Goal: Information Seeking & Learning: Learn about a topic

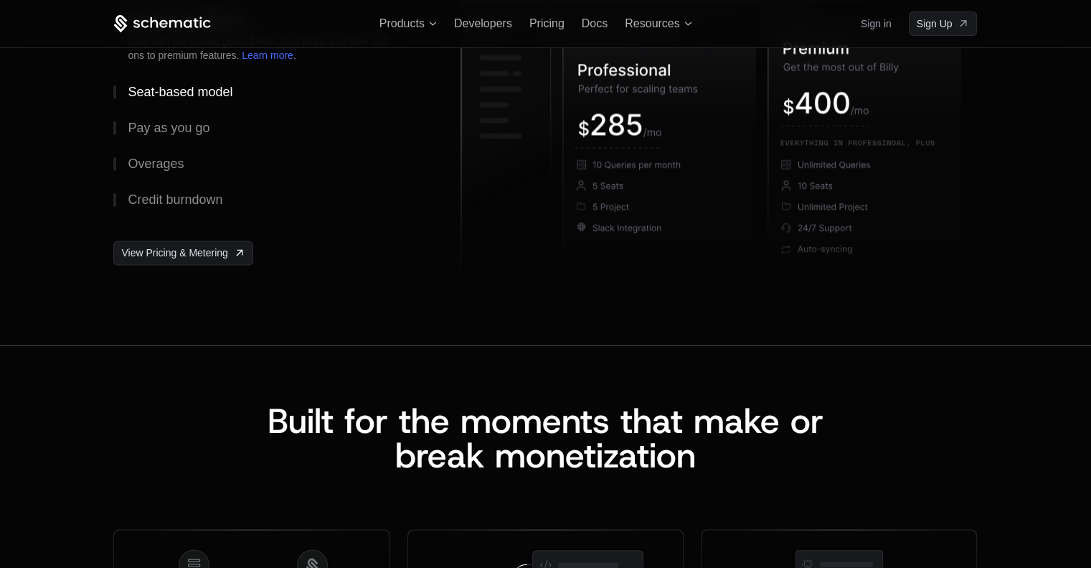
scroll to position [2198, 0]
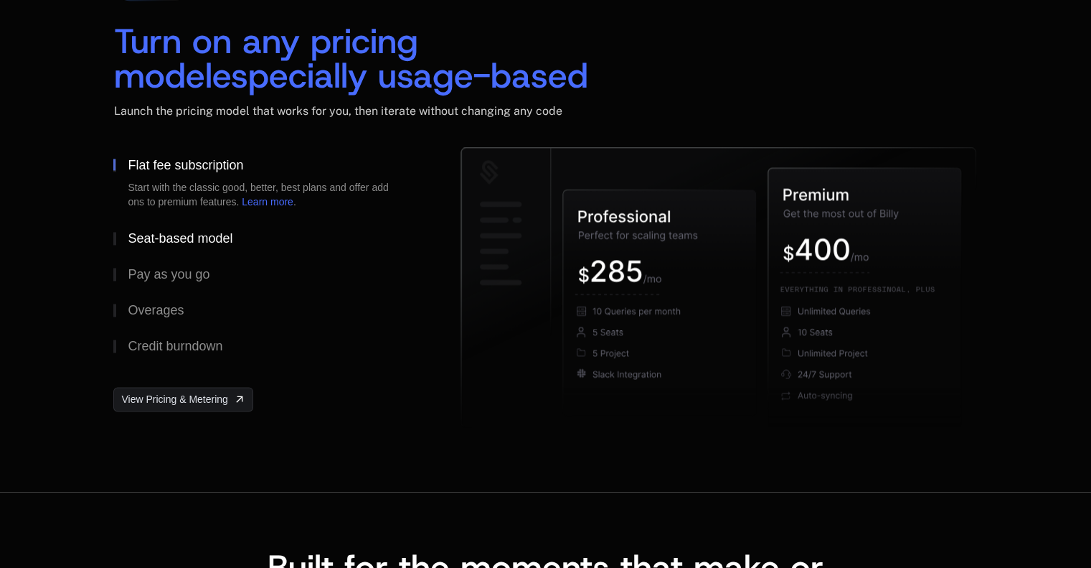
click at [172, 225] on button "Seat-based model" at bounding box center [263, 238] width 301 height 36
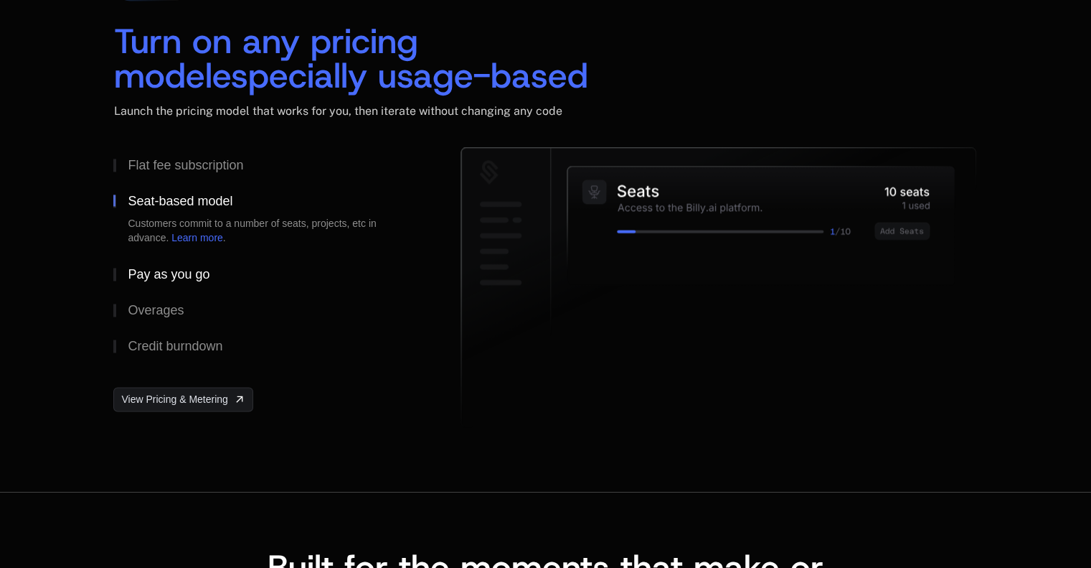
click at [187, 261] on button "Pay as you go" at bounding box center [263, 274] width 301 height 36
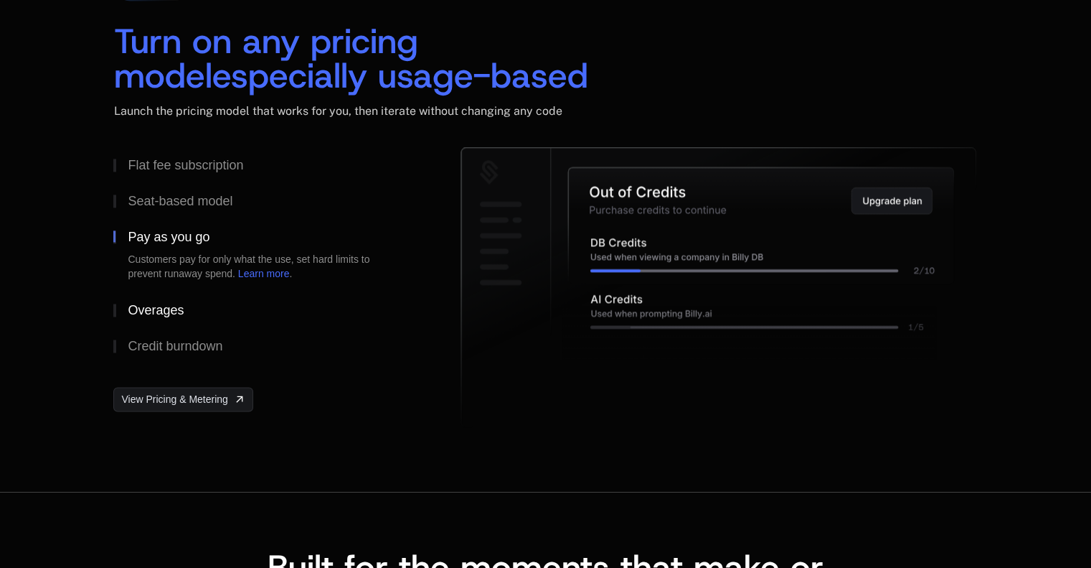
click at [194, 306] on button "Overages" at bounding box center [263, 310] width 301 height 36
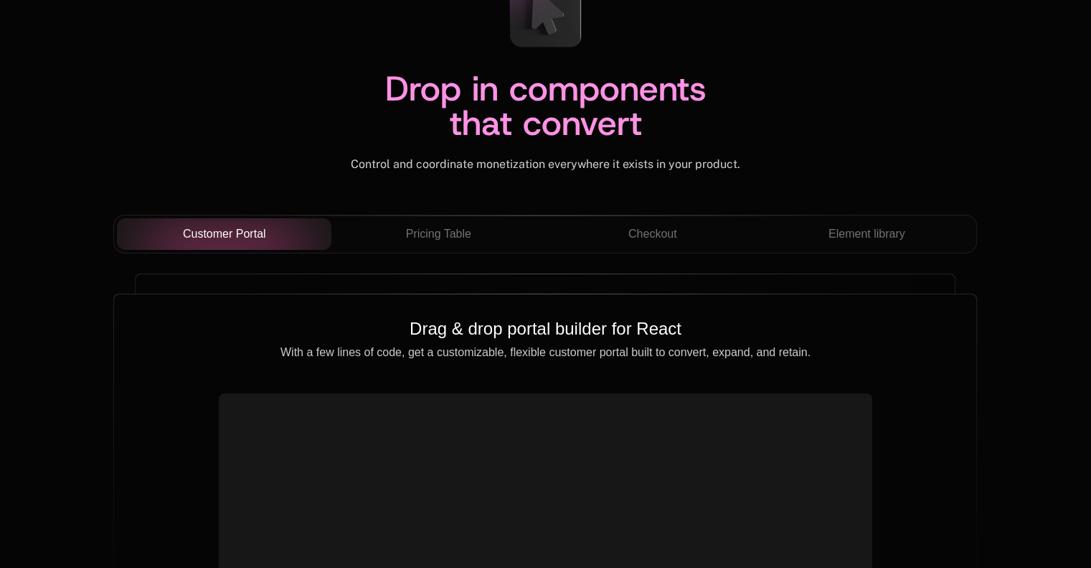
scroll to position [4989, 0]
click at [406, 230] on span "Pricing Table" at bounding box center [438, 234] width 65 height 17
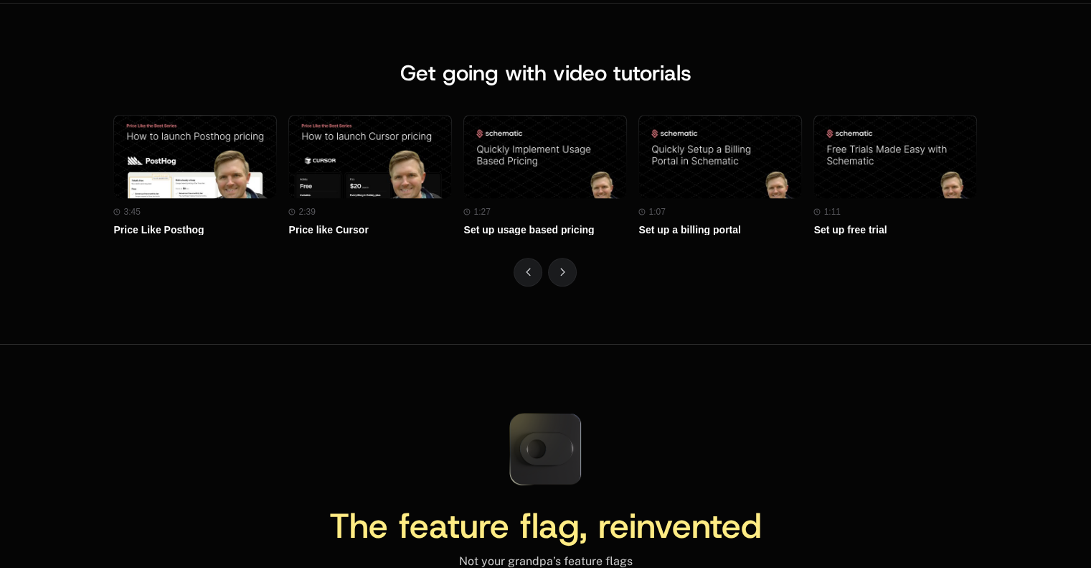
scroll to position [6316, 0]
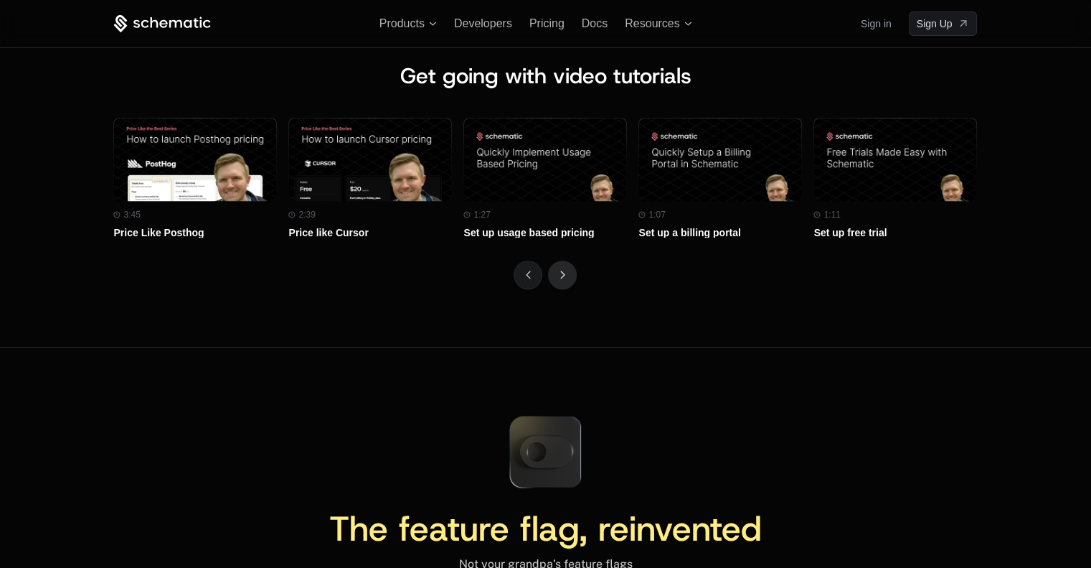
click at [570, 278] on button "Next" at bounding box center [562, 274] width 29 height 29
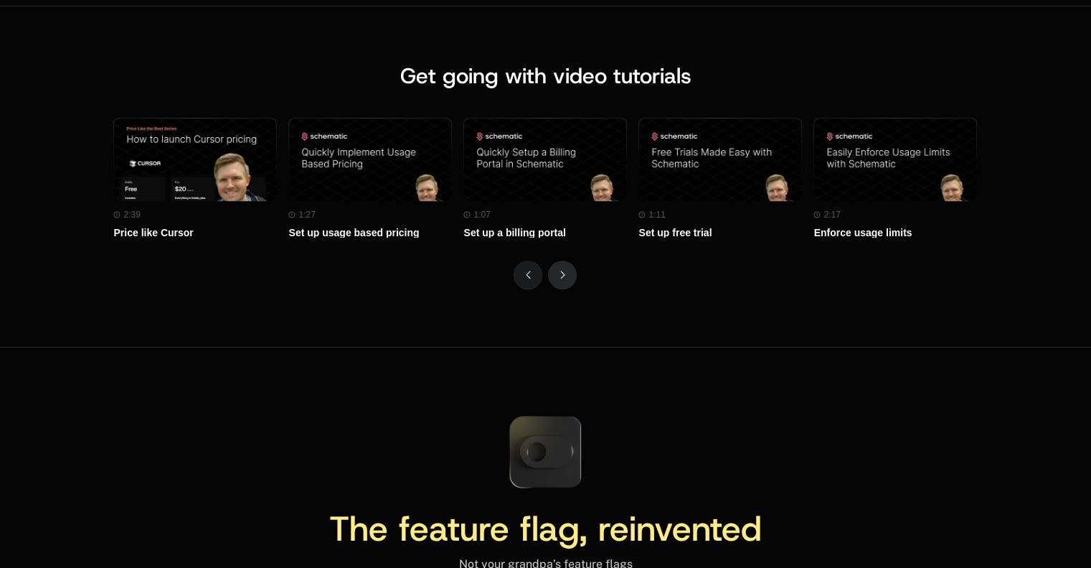
scroll to position [6464, 0]
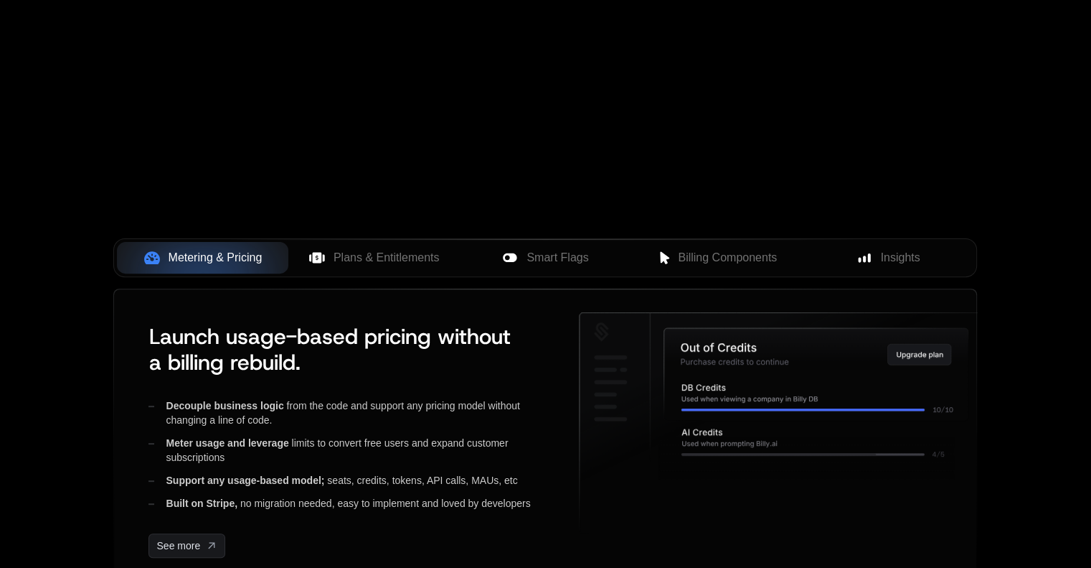
scroll to position [419, 0]
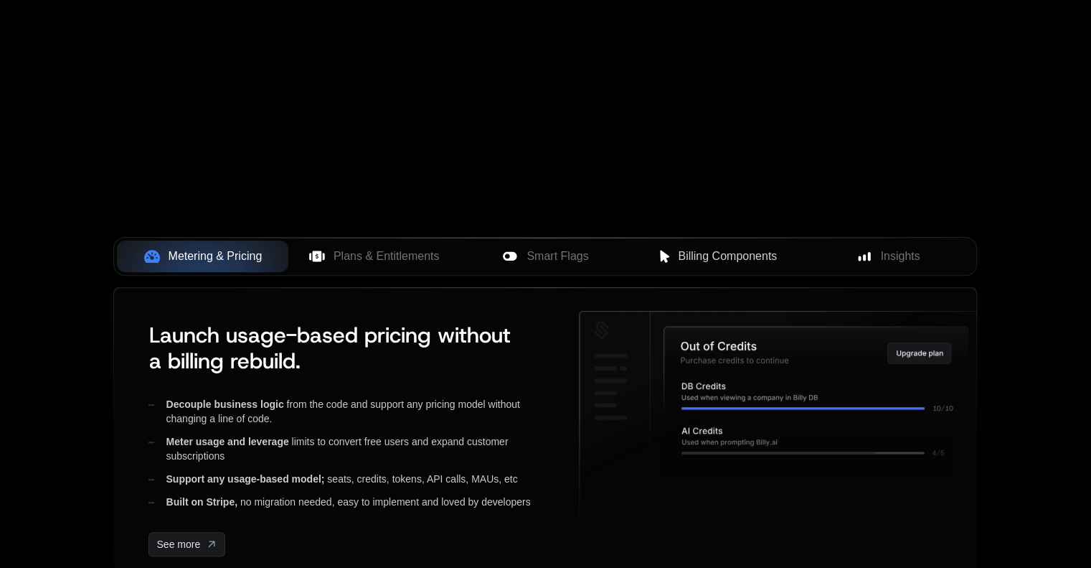
click at [706, 260] on span "Billing Components" at bounding box center [727, 256] width 99 height 17
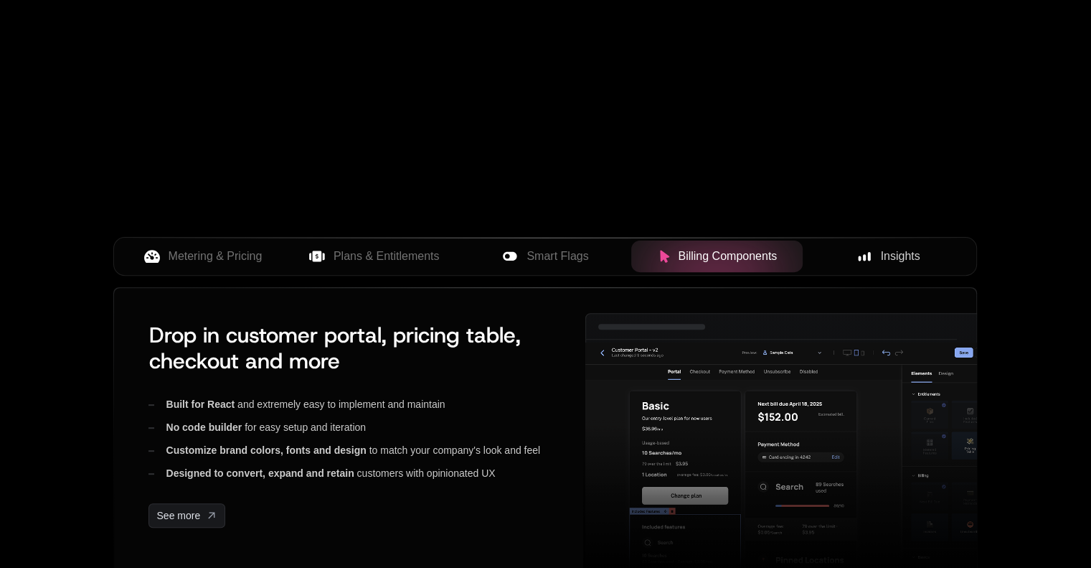
click at [875, 260] on div "Insights" at bounding box center [888, 256] width 149 height 17
